Goal: Information Seeking & Learning: Learn about a topic

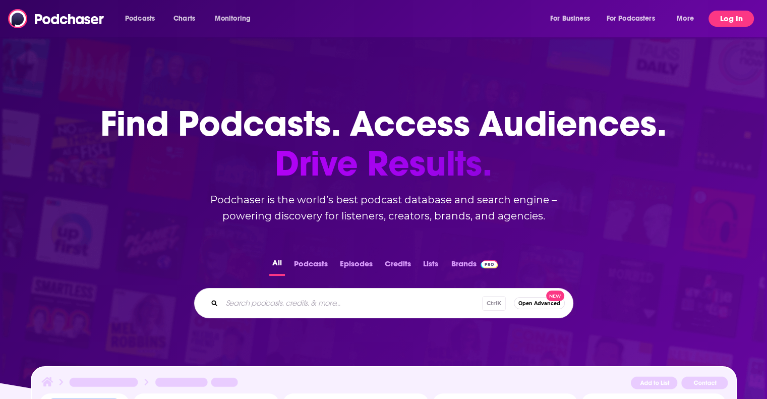
click at [725, 15] on button "Log In" at bounding box center [731, 19] width 45 height 16
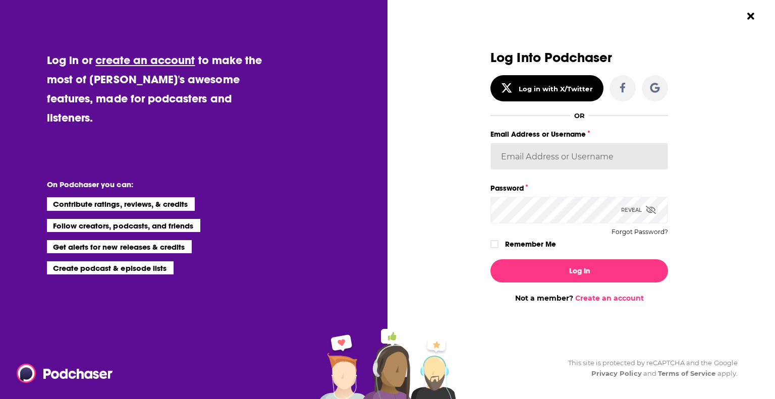
type input "[EMAIL_ADDRESS][DOMAIN_NAME]"
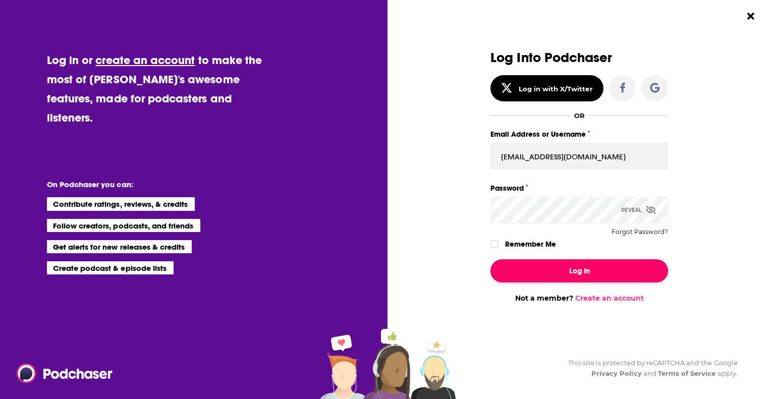
click at [561, 273] on button "Log In" at bounding box center [579, 270] width 178 height 23
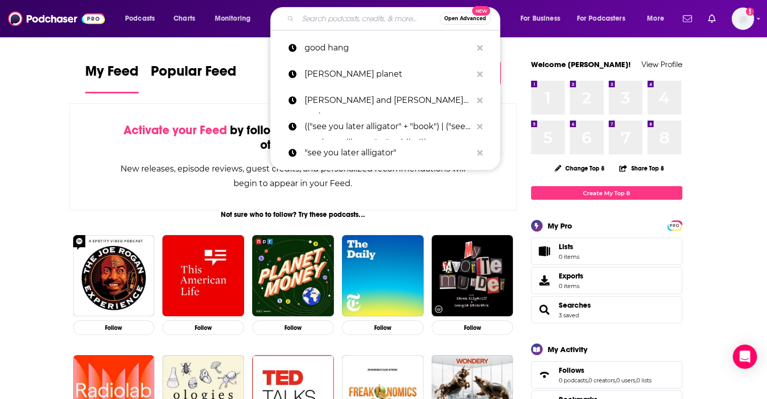
click at [342, 23] on input "Search podcasts, credits, & more..." at bounding box center [369, 19] width 142 height 16
paste input "Re-Slayers Take"
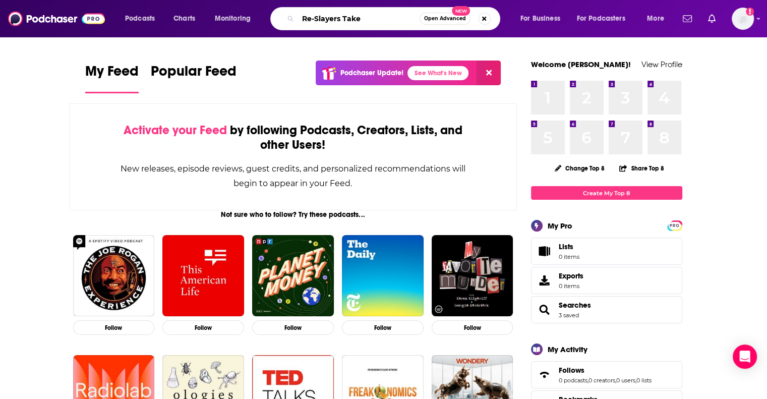
type input "Re-Slayers Take"
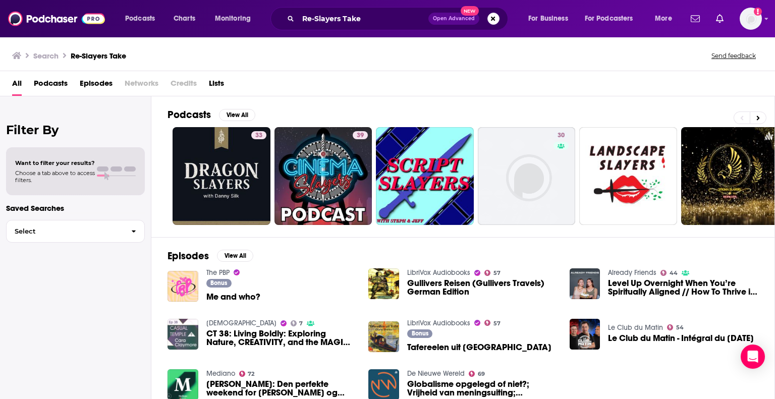
drag, startPoint x: 347, startPoint y: 9, endPoint x: 342, endPoint y: 20, distance: 12.2
click at [342, 20] on div "Re-Slayers Take Open Advanced New" at bounding box center [389, 18] width 238 height 23
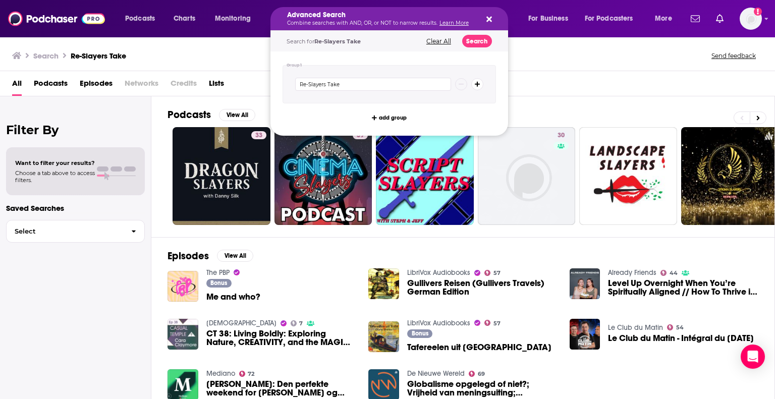
click at [486, 19] on icon "Search podcasts, credits, & more..." at bounding box center [489, 19] width 6 height 8
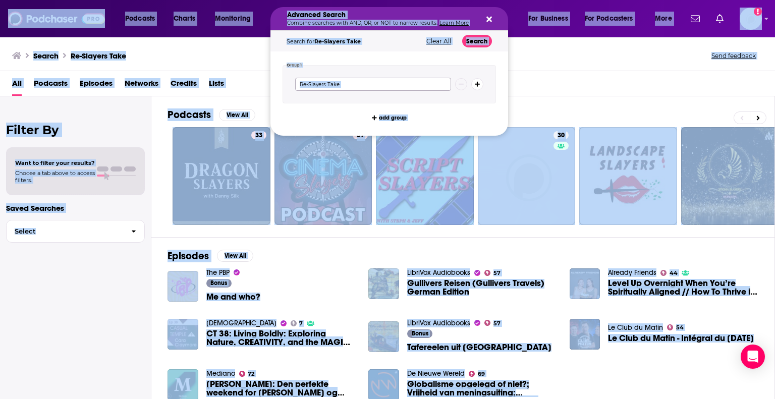
click at [347, 86] on input "Re-Slayers Take" at bounding box center [373, 84] width 156 height 13
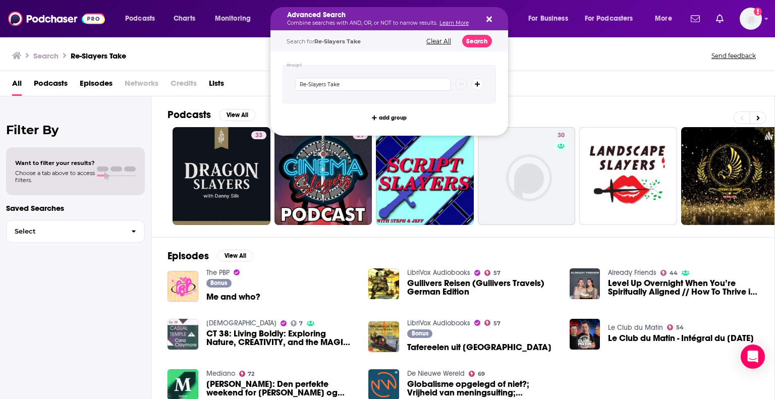
click at [488, 17] on icon "Search podcasts, credits, & more..." at bounding box center [489, 19] width 6 height 8
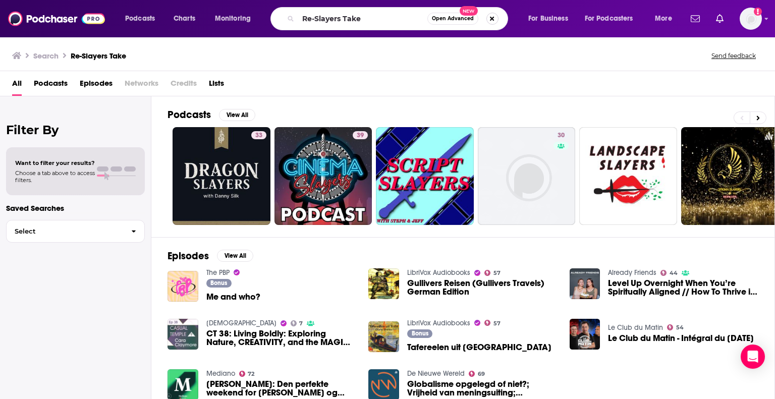
click at [490, 22] on button "Search podcasts, credits, & more..." at bounding box center [492, 19] width 12 height 12
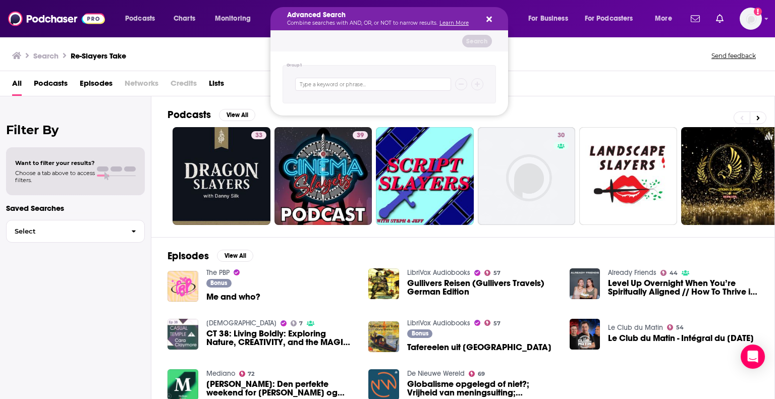
click at [489, 21] on icon "Search podcasts, credits, & more..." at bounding box center [489, 19] width 6 height 8
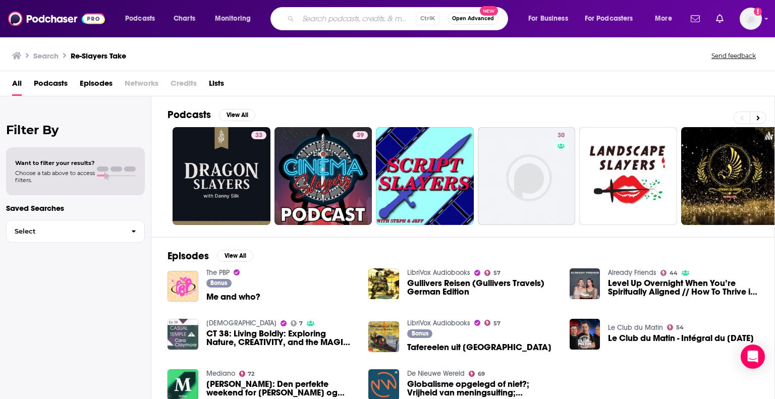
click at [353, 20] on input "Search podcasts, credits, & more..." at bounding box center [357, 19] width 118 height 16
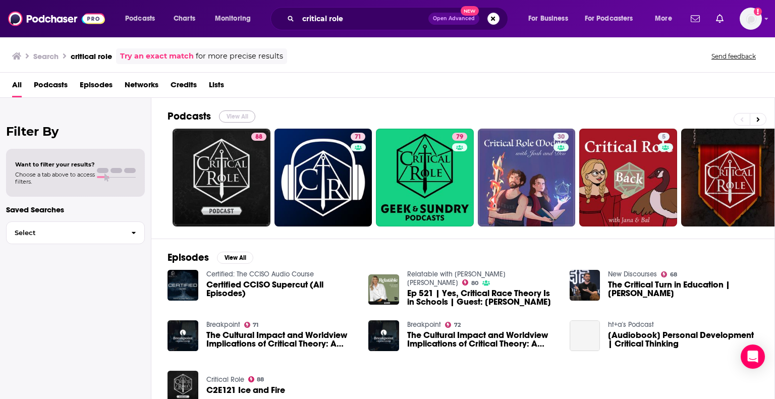
click at [242, 112] on button "View All" at bounding box center [237, 116] width 36 height 12
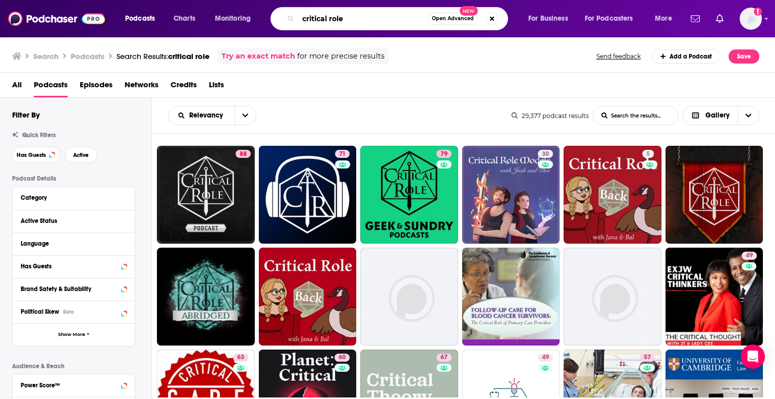
click at [330, 23] on input "critical role" at bounding box center [362, 19] width 129 height 16
type input "the re-slayer take"
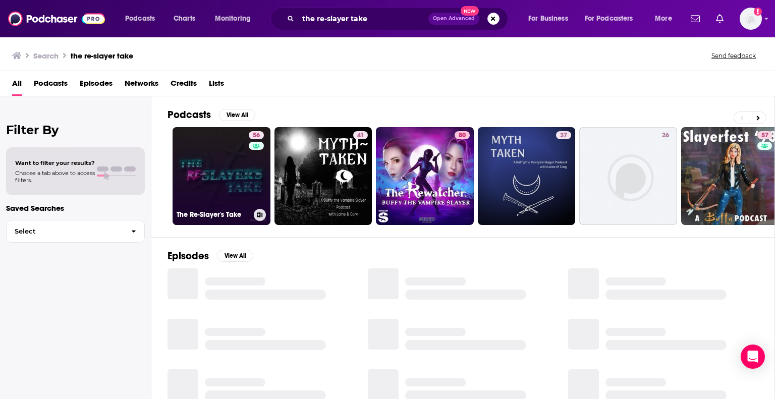
click at [221, 179] on link "56 The Re-Slayer's Take" at bounding box center [222, 176] width 98 height 98
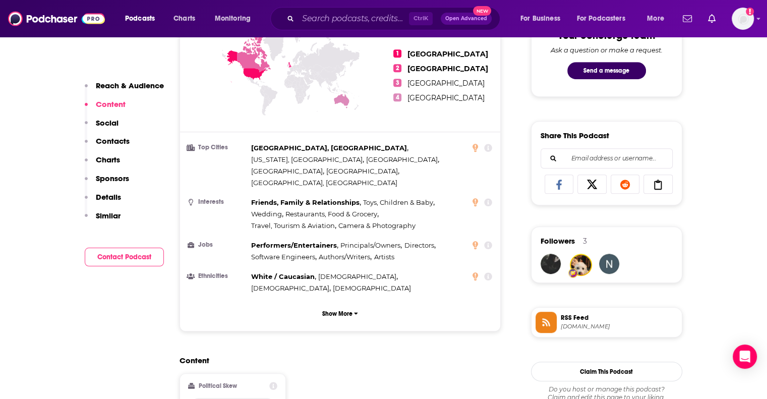
scroll to position [549, 0]
click at [362, 304] on button "Show More" at bounding box center [340, 313] width 305 height 19
